Goal: Information Seeking & Learning: Learn about a topic

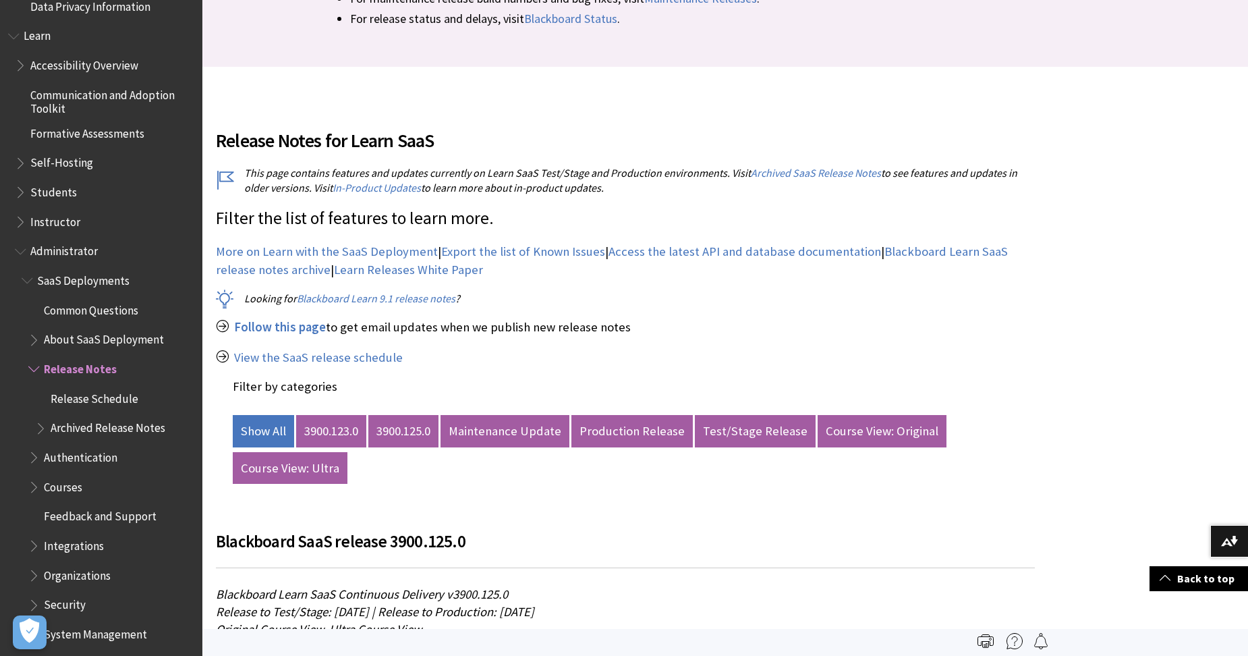
scroll to position [337, 0]
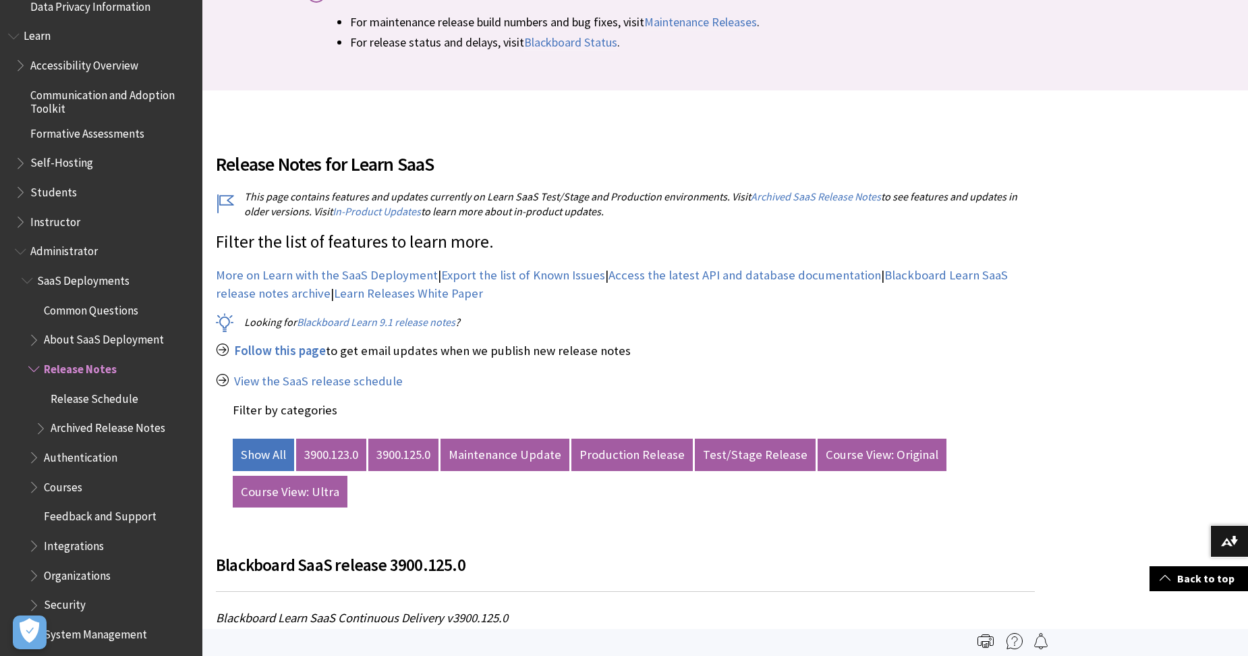
click at [39, 428] on span "Book outline for Blackboard Learn Help" at bounding box center [42, 425] width 14 height 17
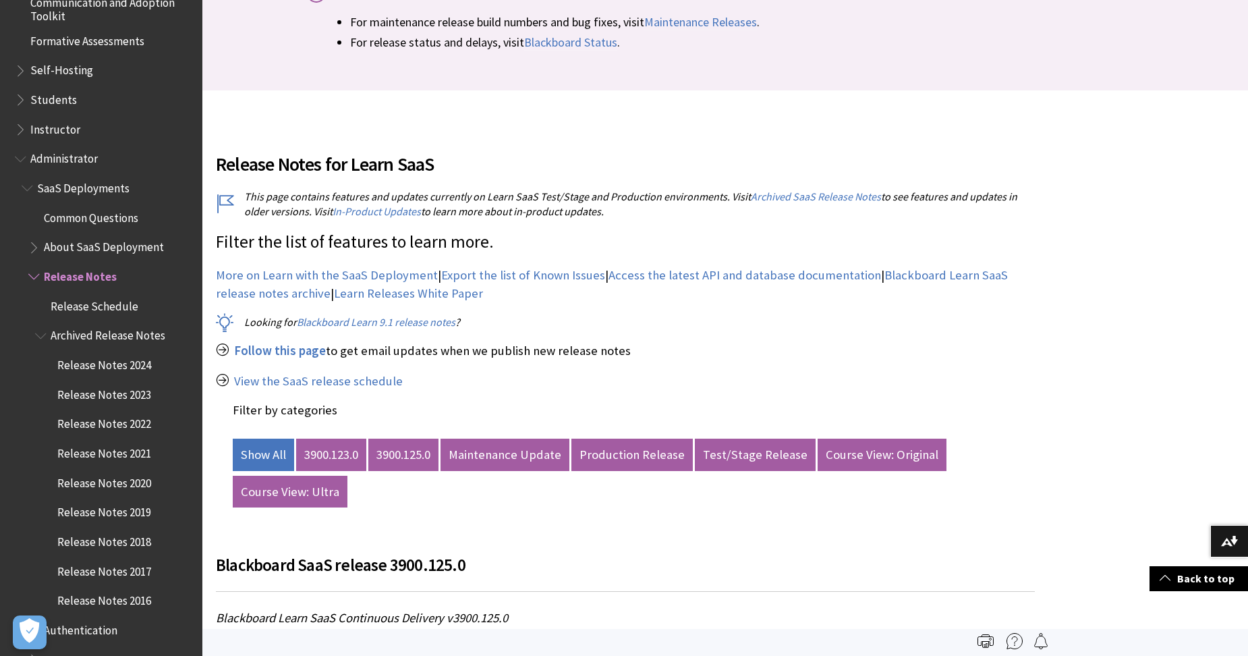
scroll to position [1274, 0]
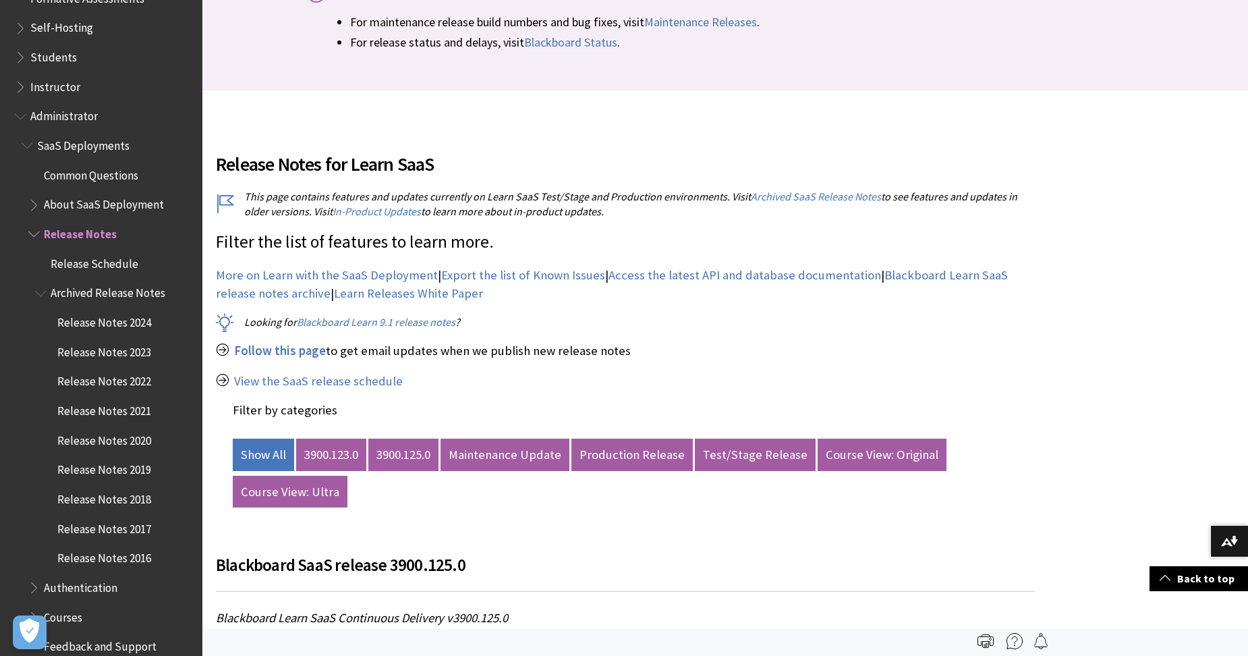
click at [117, 292] on span "Archived Release Notes" at bounding box center [108, 291] width 115 height 18
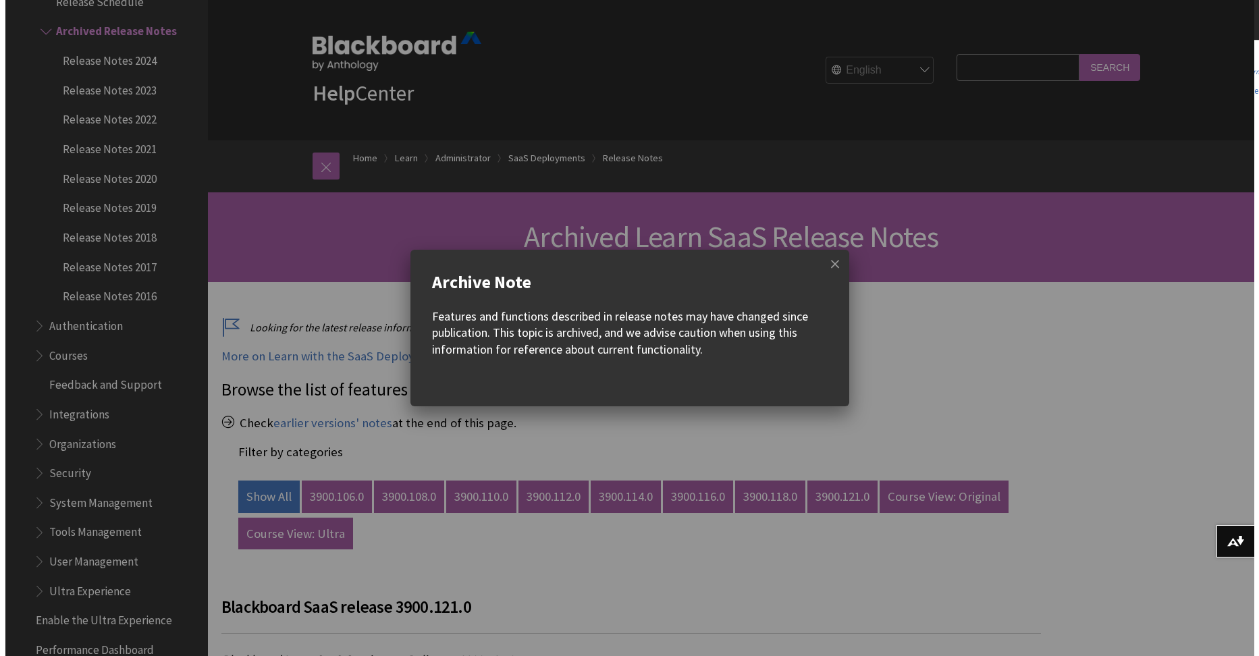
scroll to position [67, 0]
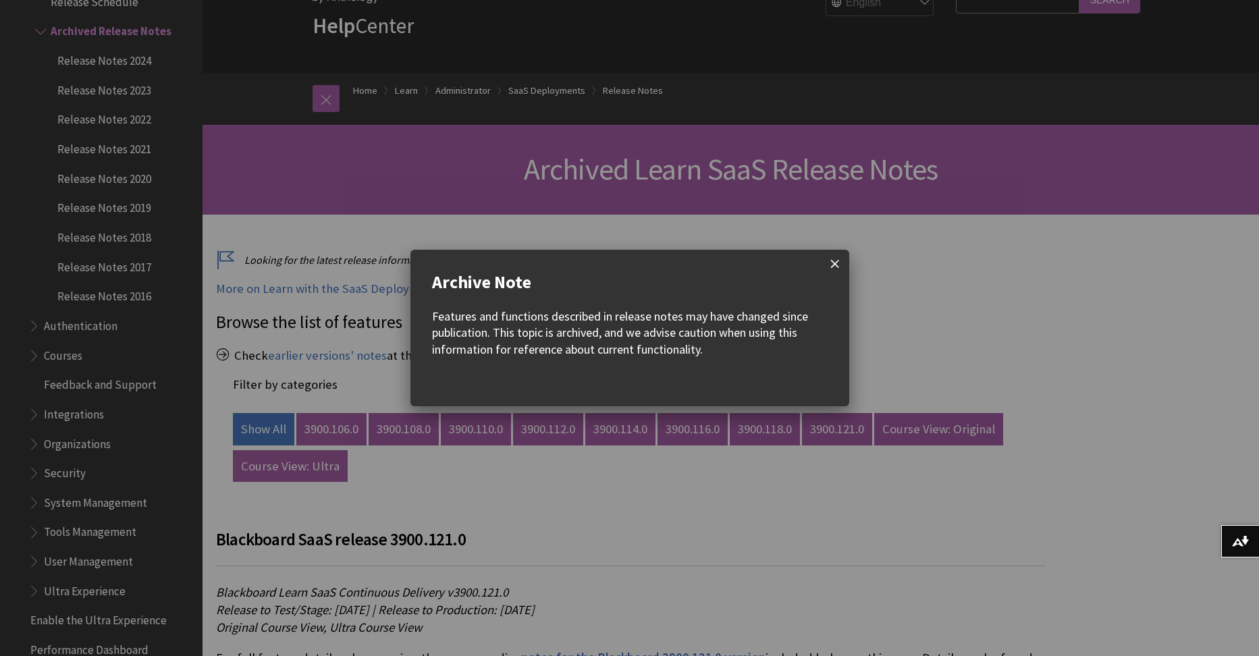
click at [831, 261] on span at bounding box center [835, 264] width 28 height 28
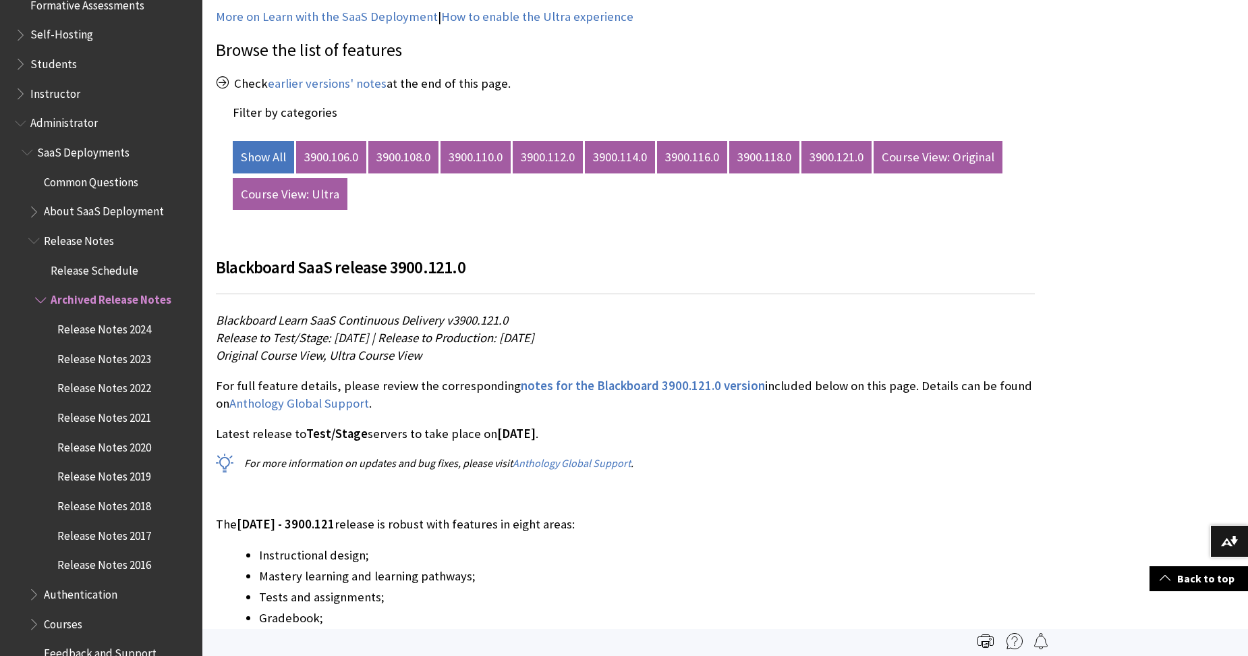
scroll to position [1266, 0]
click at [40, 296] on span "Book outline for Blackboard Learn Help" at bounding box center [42, 298] width 14 height 17
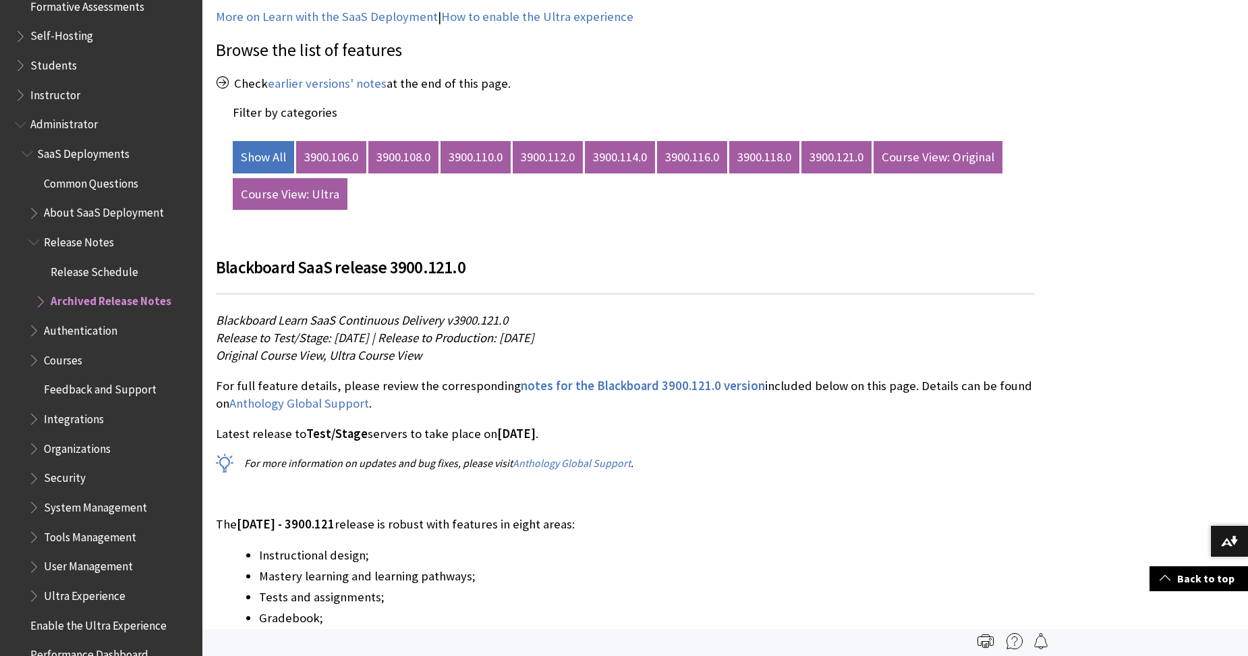
click at [83, 271] on span "Release Schedule" at bounding box center [95, 269] width 88 height 18
click at [820, 274] on h3 "Blackboard SaaS release 3900.121.0" at bounding box center [625, 275] width 819 height 40
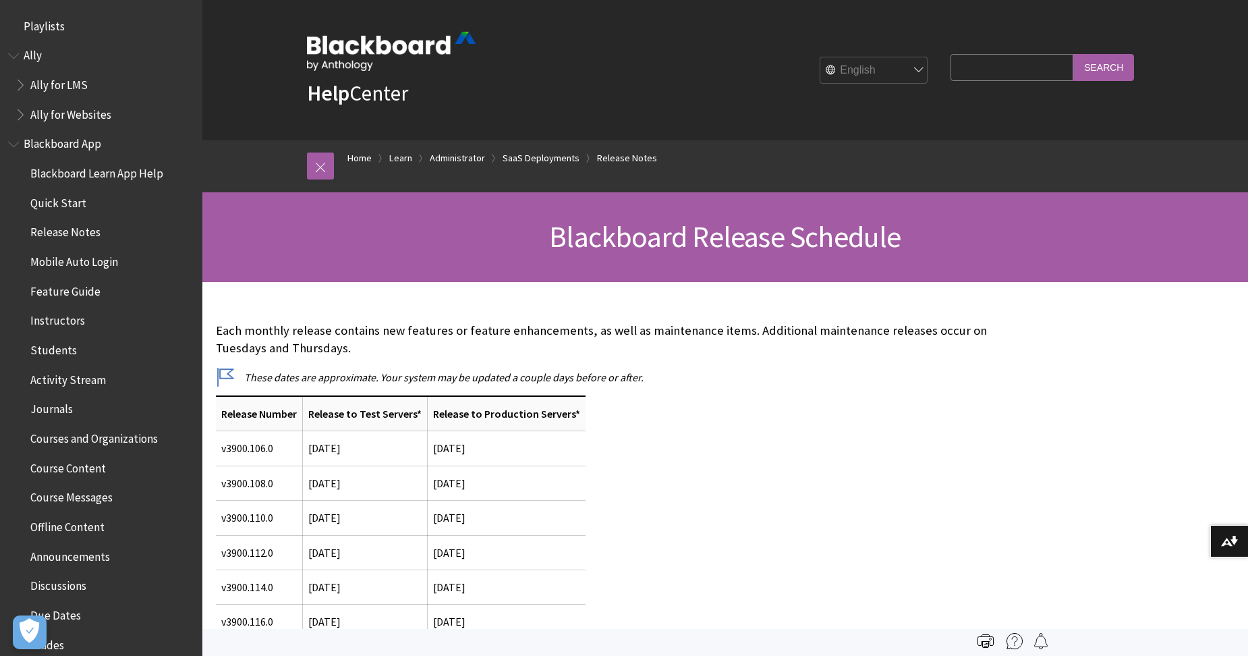
scroll to position [1506, 0]
